Goal: Task Accomplishment & Management: Complete application form

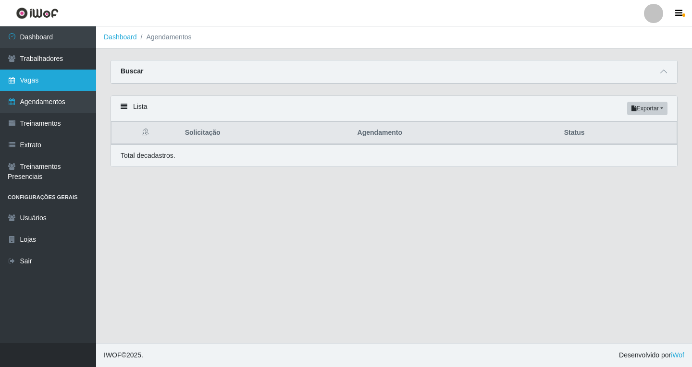
click at [40, 86] on link "Vagas" at bounding box center [48, 81] width 96 height 22
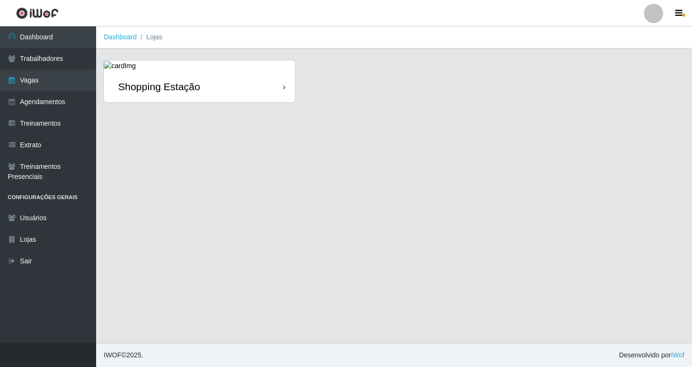
click at [172, 96] on div "Shopping Estação" at bounding box center [199, 86] width 191 height 31
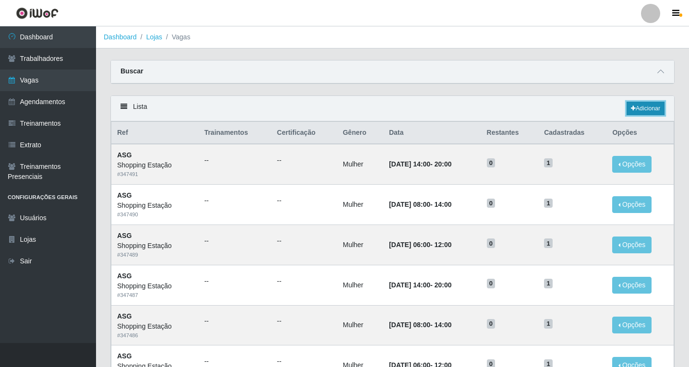
click at [642, 111] on link "Adicionar" at bounding box center [646, 108] width 38 height 13
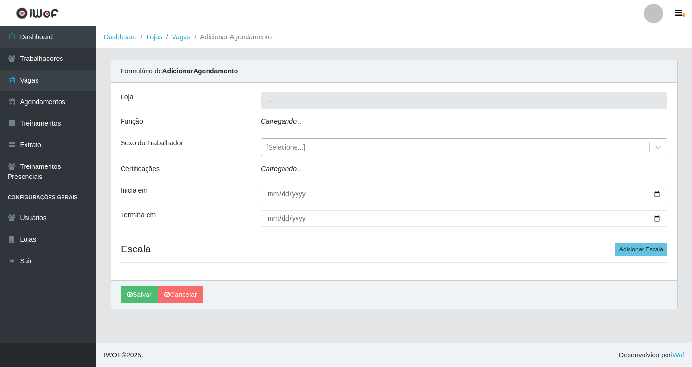
type input "Shopping Estação"
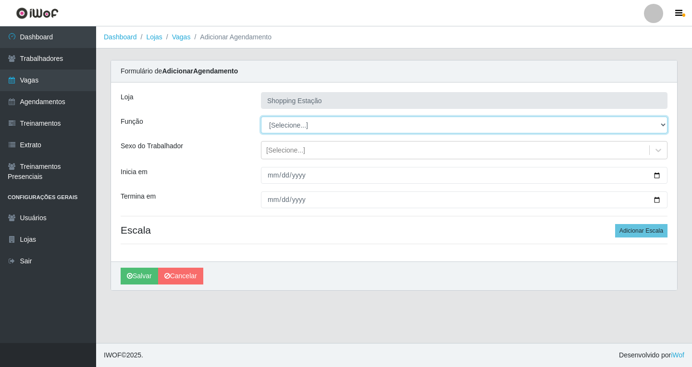
click at [275, 125] on select "[Selecione...] ASG ASG + ASG ++ Operador de Caixa Operador de Caixa + Operador …" at bounding box center [464, 125] width 406 height 17
select select "16"
click at [261, 117] on select "[Selecione...] ASG ASG + ASG ++ Operador de Caixa Operador de Caixa + Operador …" at bounding box center [464, 125] width 406 height 17
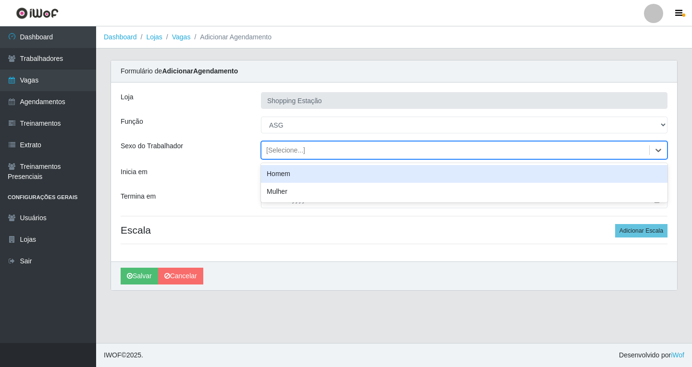
click at [283, 150] on div "[Selecione...]" at bounding box center [285, 151] width 39 height 10
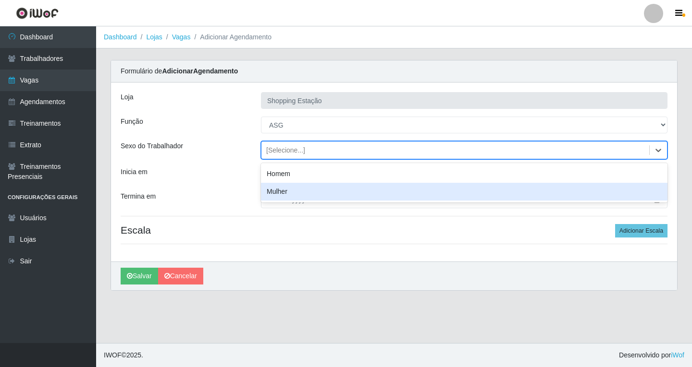
click at [283, 192] on div "Mulher" at bounding box center [464, 192] width 406 height 18
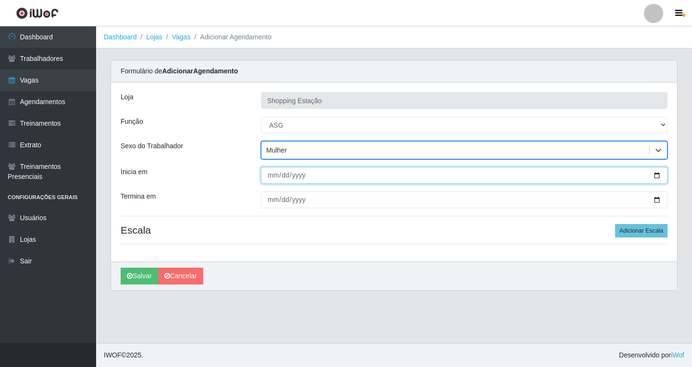
click at [271, 180] on input "Inicia em" at bounding box center [464, 175] width 406 height 17
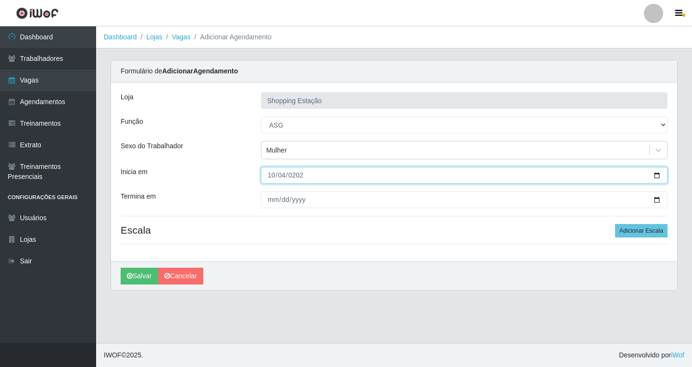
type input "2025-10-04"
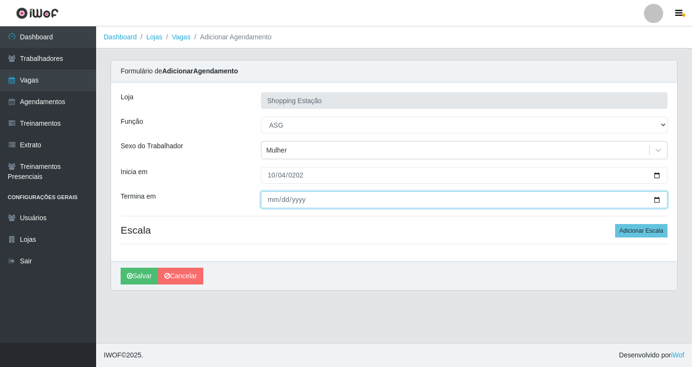
click at [270, 203] on input "Termina em" at bounding box center [464, 200] width 406 height 17
type input "2025-10-04"
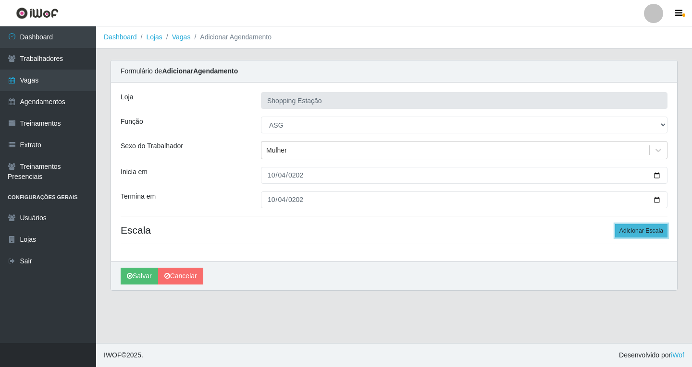
click at [636, 234] on button "Adicionar Escala" at bounding box center [641, 230] width 52 height 13
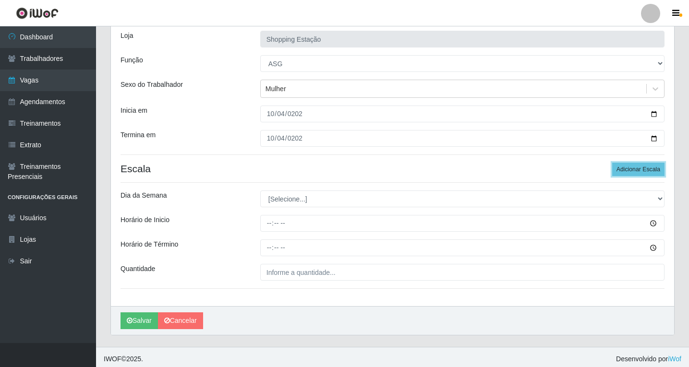
scroll to position [65, 0]
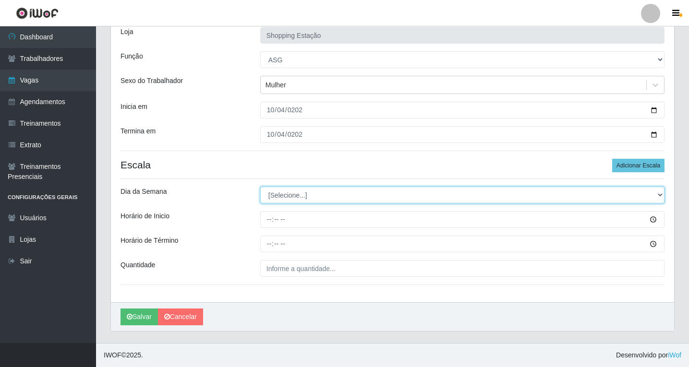
click at [279, 195] on select "[Selecione...] Segunda Terça Quarta Quinta Sexta Sábado Domingo" at bounding box center [462, 195] width 404 height 17
select select "6"
click at [260, 187] on select "[Selecione...] Segunda Terça Quarta Quinta Sexta Sábado Domingo" at bounding box center [462, 195] width 404 height 17
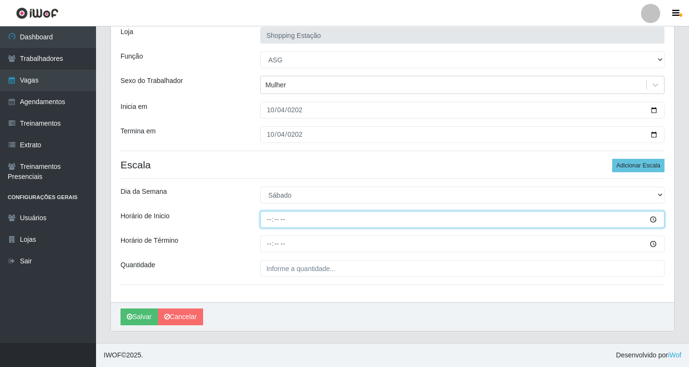
click at [267, 223] on input "Horário de Inicio" at bounding box center [462, 219] width 404 height 17
type input "12:00"
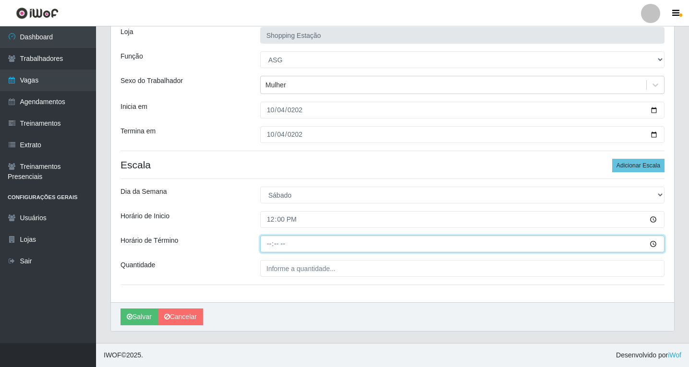
click at [274, 243] on input "Horário de Término" at bounding box center [462, 244] width 404 height 17
click at [267, 244] on input "Horário de Término" at bounding box center [462, 244] width 404 height 17
type input "18:00"
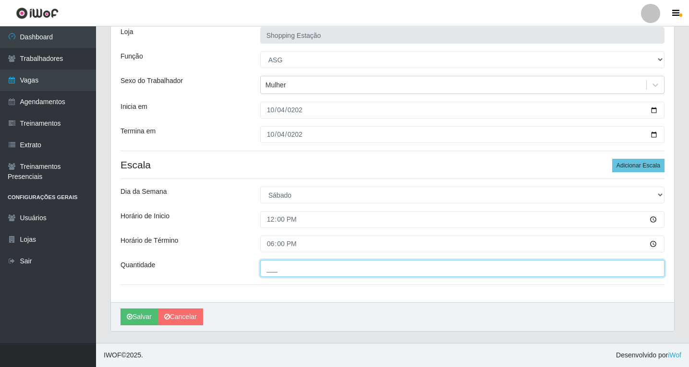
click at [281, 274] on input "___" at bounding box center [462, 268] width 404 height 17
type input "1__"
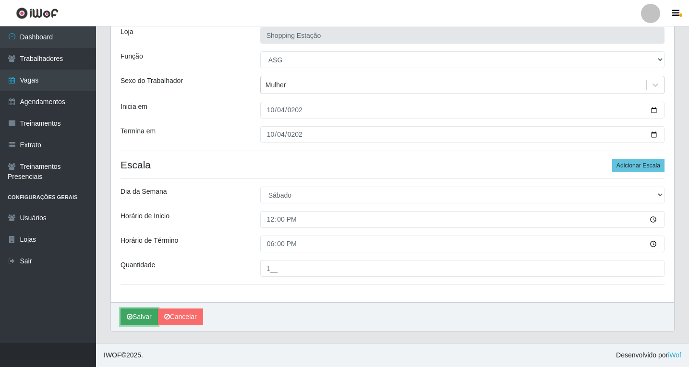
click at [142, 318] on button "Salvar" at bounding box center [139, 317] width 37 height 17
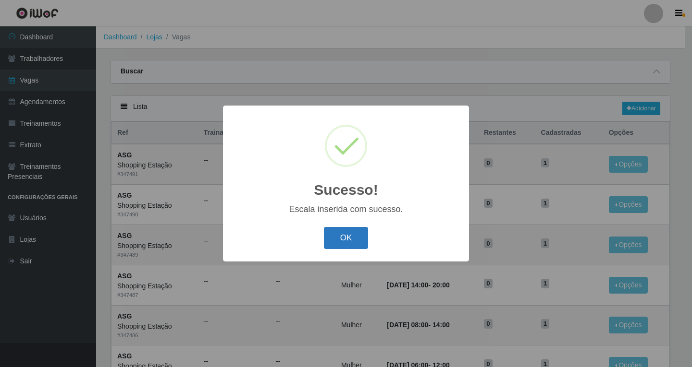
click at [349, 242] on button "OK" at bounding box center [346, 238] width 45 height 23
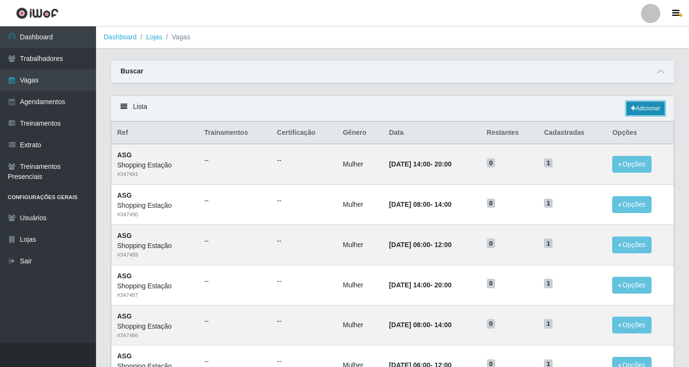
click at [636, 114] on link "Adicionar" at bounding box center [646, 108] width 38 height 13
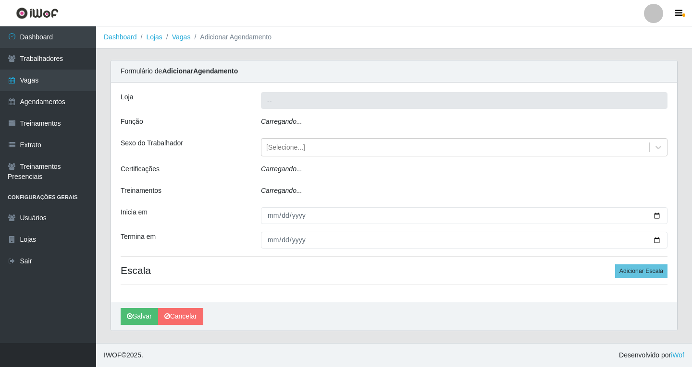
type input "Shopping Estação"
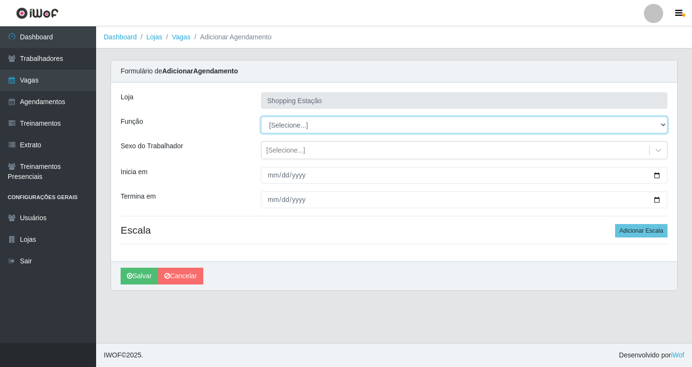
click at [277, 123] on select "[Selecione...] ASG ASG + ASG ++ Operador de Caixa Operador de Caixa + Operador …" at bounding box center [464, 125] width 406 height 17
select select "16"
click at [261, 117] on select "[Selecione...] ASG ASG + ASG ++ Operador de Caixa Operador de Caixa + Operador …" at bounding box center [464, 125] width 406 height 17
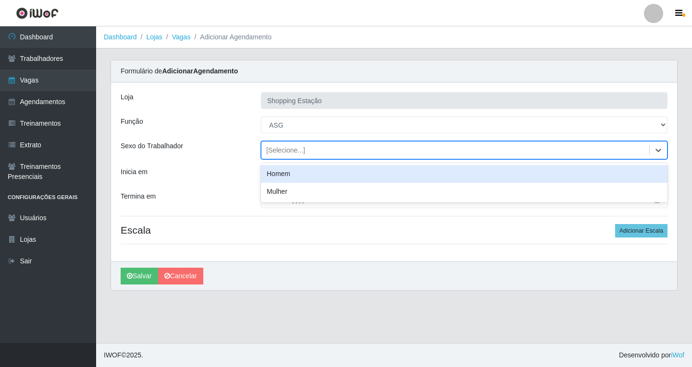
click at [282, 155] on div "[Selecione...]" at bounding box center [285, 151] width 39 height 10
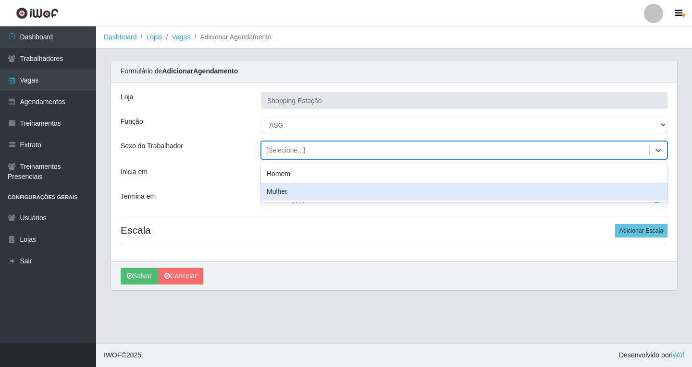
click at [282, 193] on div "Mulher" at bounding box center [464, 192] width 406 height 18
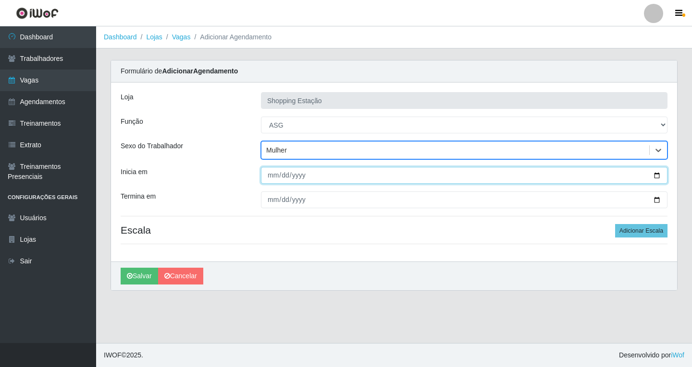
click at [272, 177] on input "Inicia em" at bounding box center [464, 175] width 406 height 17
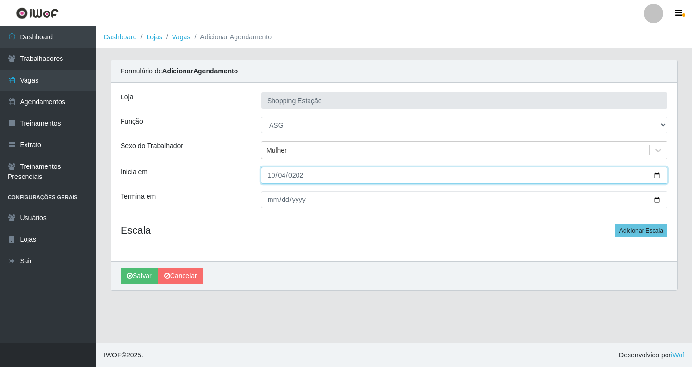
type input "2025-10-04"
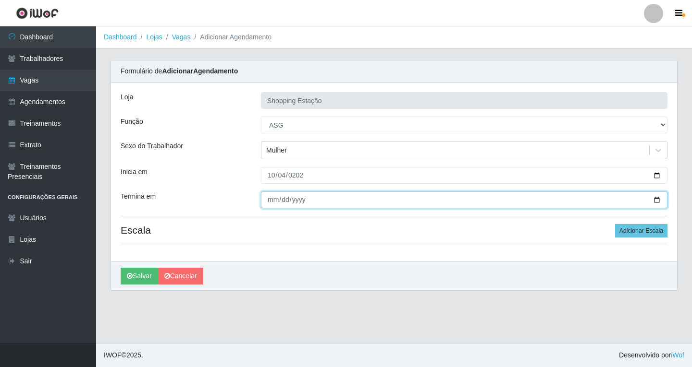
click at [272, 202] on input "Termina em" at bounding box center [464, 200] width 406 height 17
type input "2025-10-04"
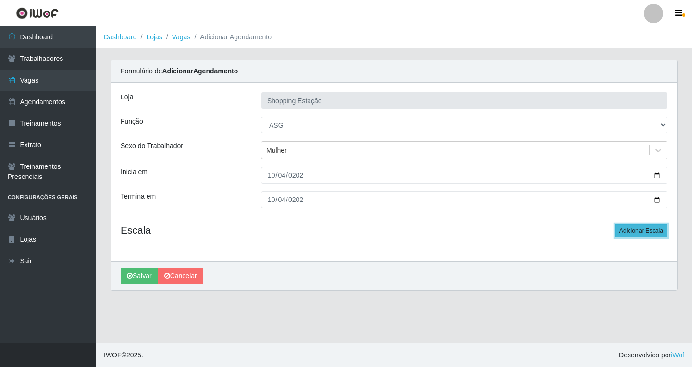
click at [632, 235] on button "Adicionar Escala" at bounding box center [641, 230] width 52 height 13
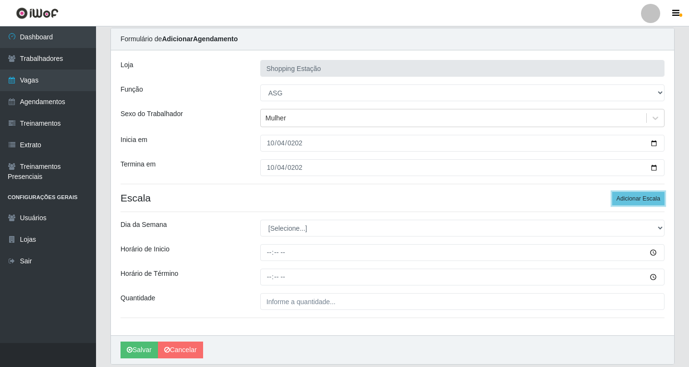
scroll to position [65, 0]
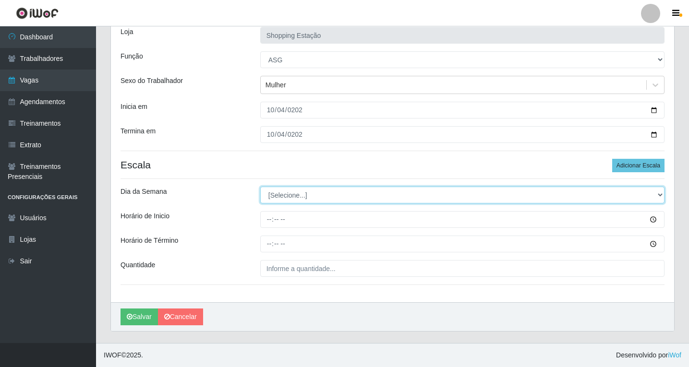
click at [282, 195] on select "[Selecione...] Segunda Terça Quarta Quinta Sexta Sábado Domingo" at bounding box center [462, 195] width 404 height 17
select select "6"
click at [260, 187] on select "[Selecione...] Segunda Terça Quarta Quinta Sexta Sábado Domingo" at bounding box center [462, 195] width 404 height 17
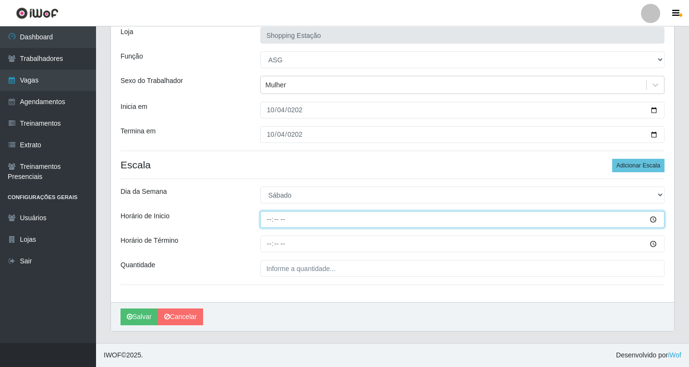
click at [270, 222] on input "Horário de Inicio" at bounding box center [462, 219] width 404 height 17
type input "12:00"
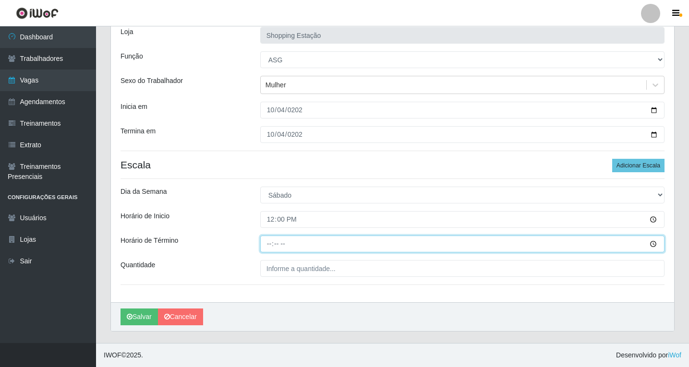
click at [275, 247] on input "Horário de Término" at bounding box center [462, 244] width 404 height 17
type input "18:00"
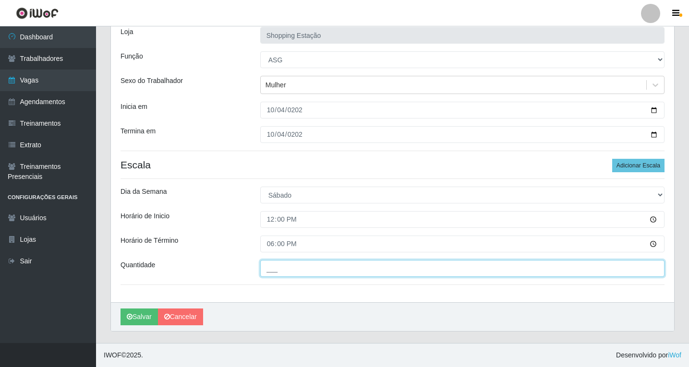
drag, startPoint x: 275, startPoint y: 266, endPoint x: 277, endPoint y: 272, distance: 6.5
click at [275, 266] on input "___" at bounding box center [462, 268] width 404 height 17
type input "1__"
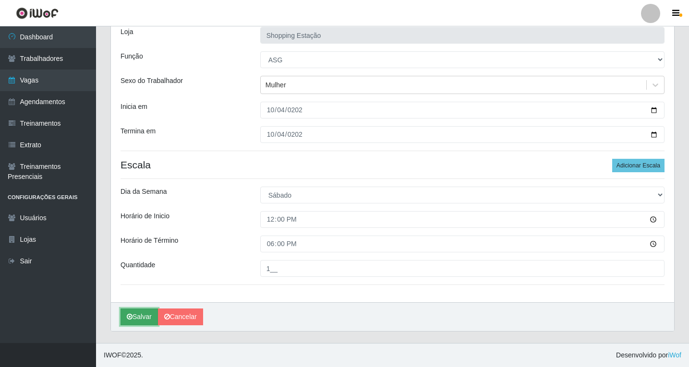
click at [145, 316] on button "Salvar" at bounding box center [139, 317] width 37 height 17
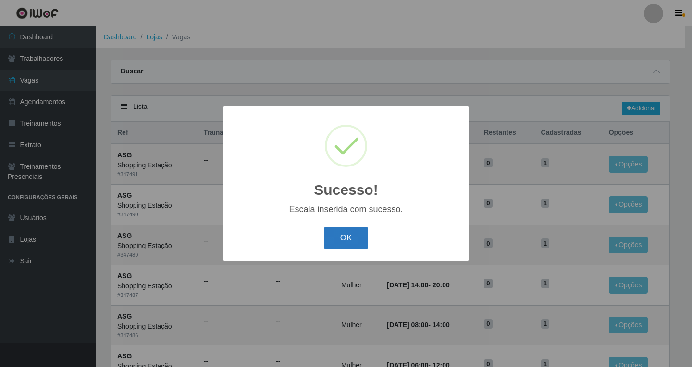
click at [355, 239] on button "OK" at bounding box center [346, 238] width 45 height 23
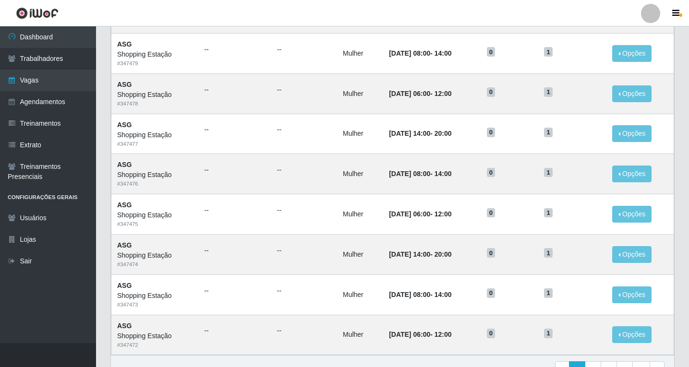
scroll to position [447, 0]
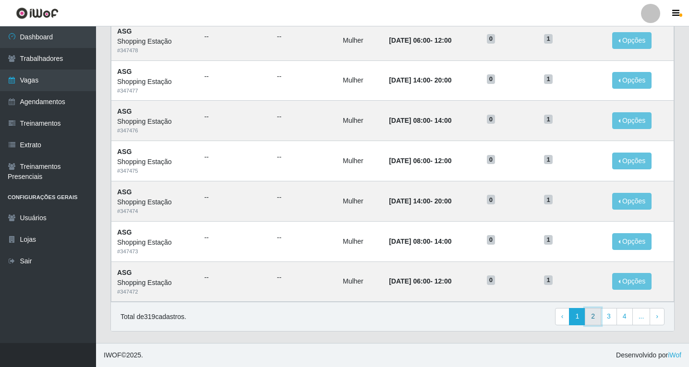
click at [597, 318] on link "2" at bounding box center [593, 316] width 16 height 17
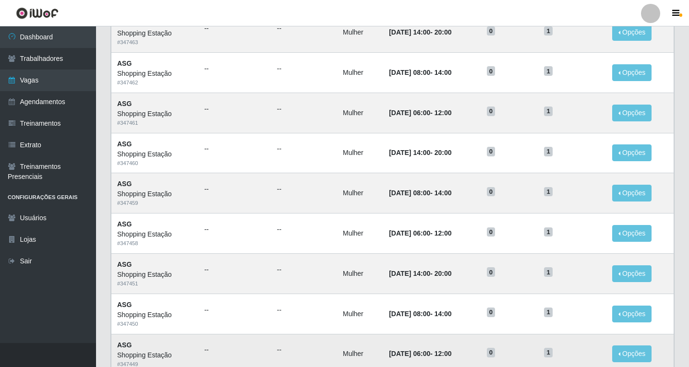
scroll to position [447, 0]
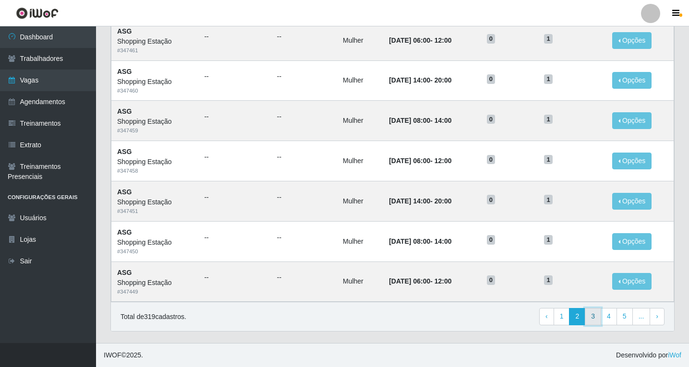
click at [594, 316] on link "3" at bounding box center [593, 316] width 16 height 17
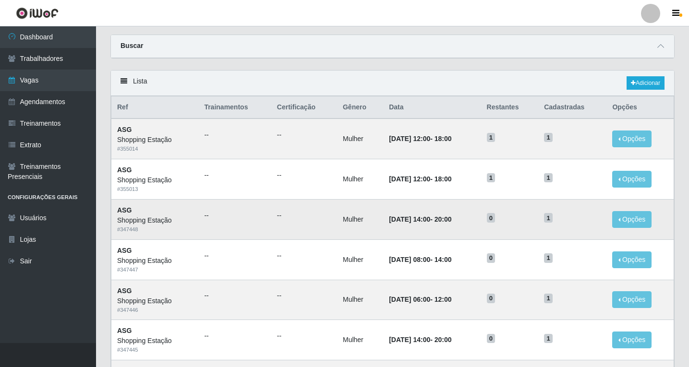
scroll to position [48, 0]
